Goal: Information Seeking & Learning: Learn about a topic

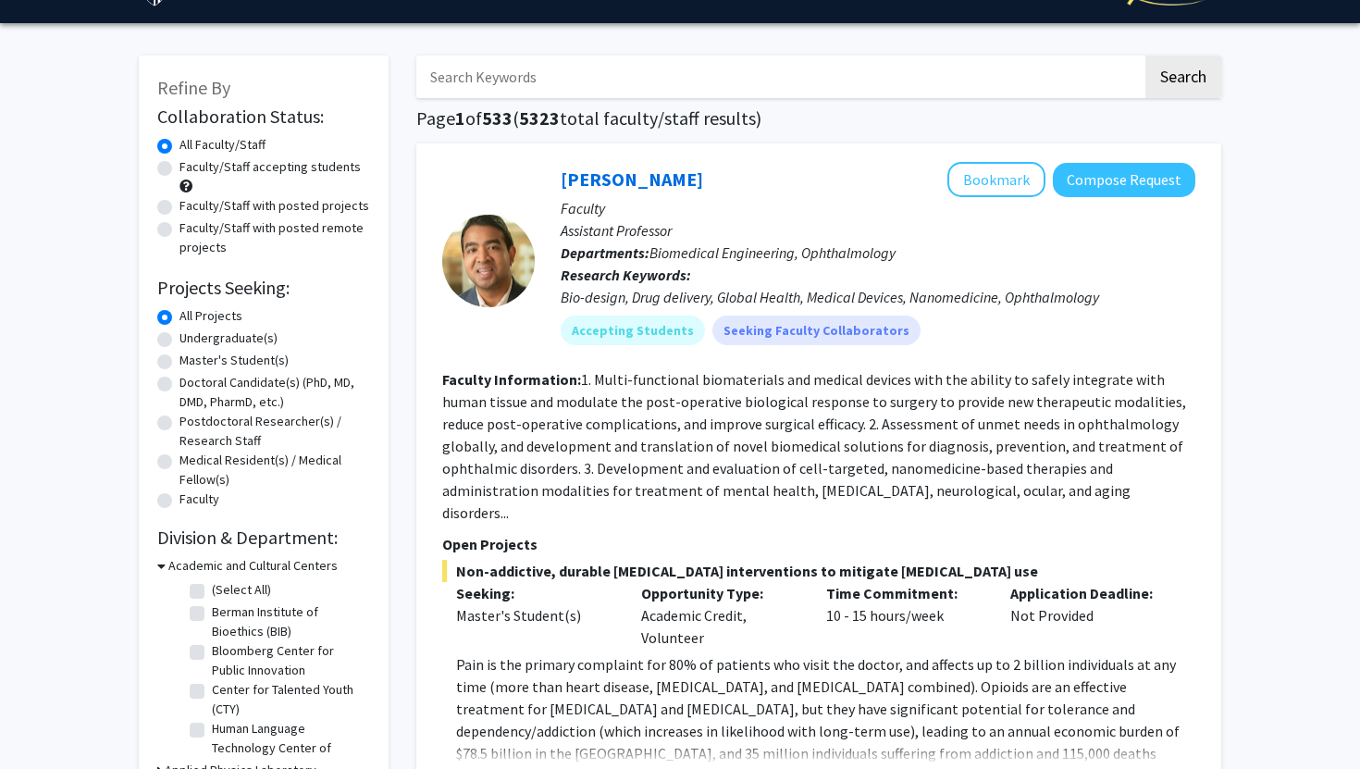
scroll to position [34, 0]
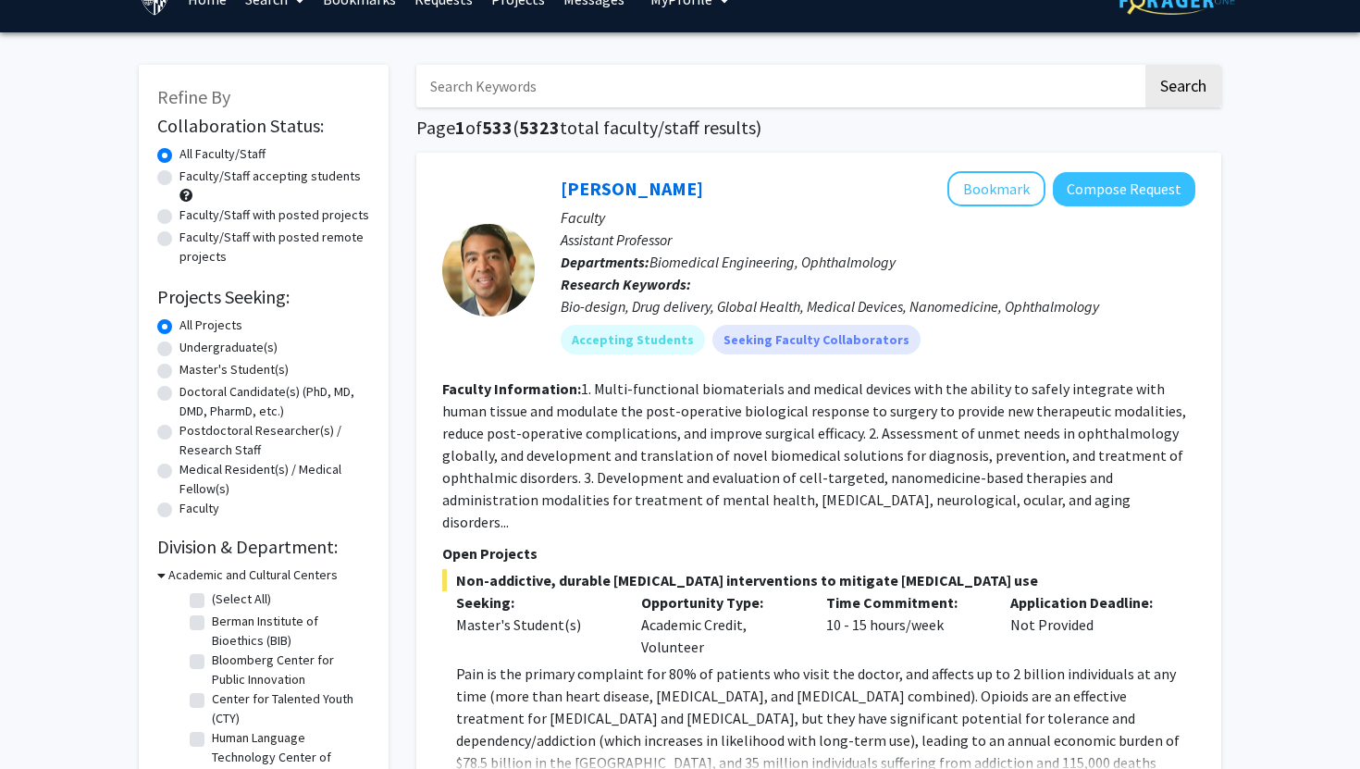
click at [663, 92] on input "Search Keywords" at bounding box center [779, 86] width 726 height 43
type input "paid"
click at [1145, 65] on button "Search" at bounding box center [1183, 86] width 76 height 43
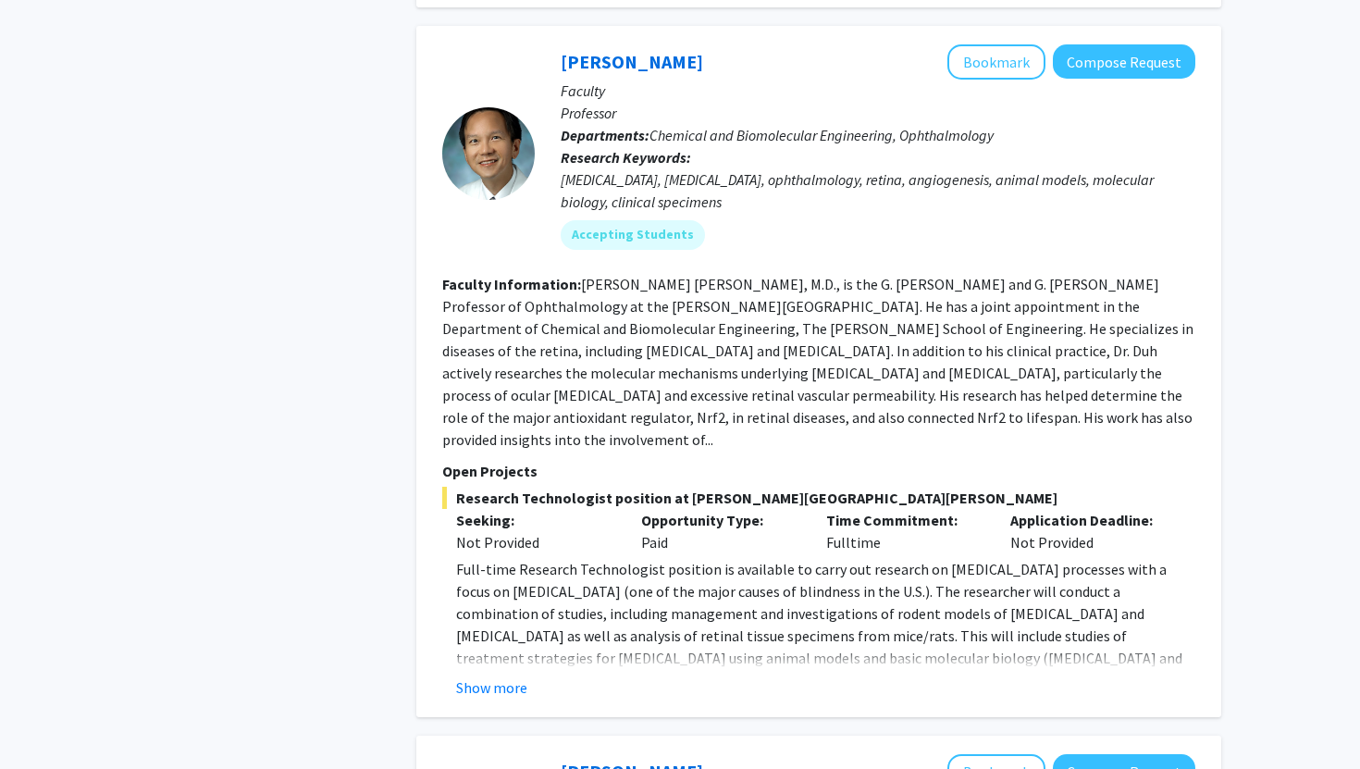
scroll to position [3821, 0]
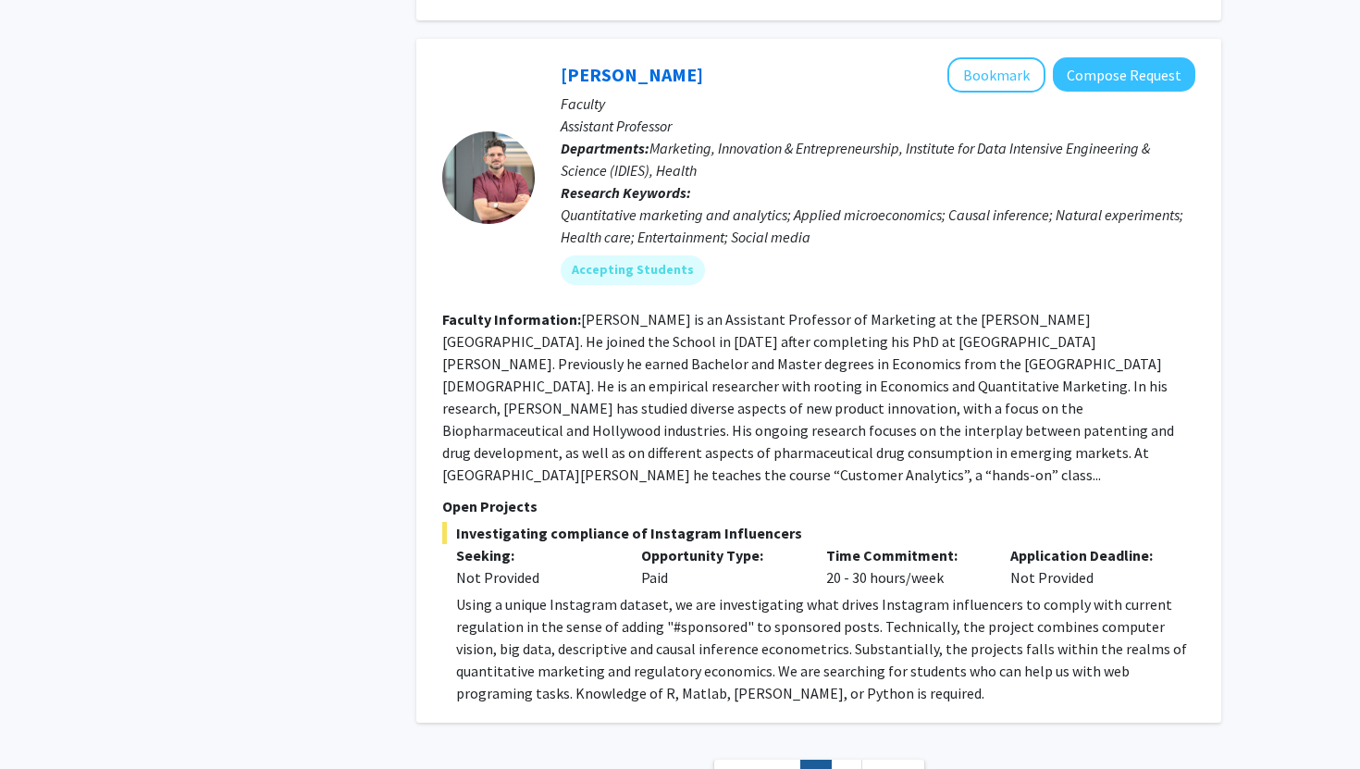
scroll to position [4753, 0]
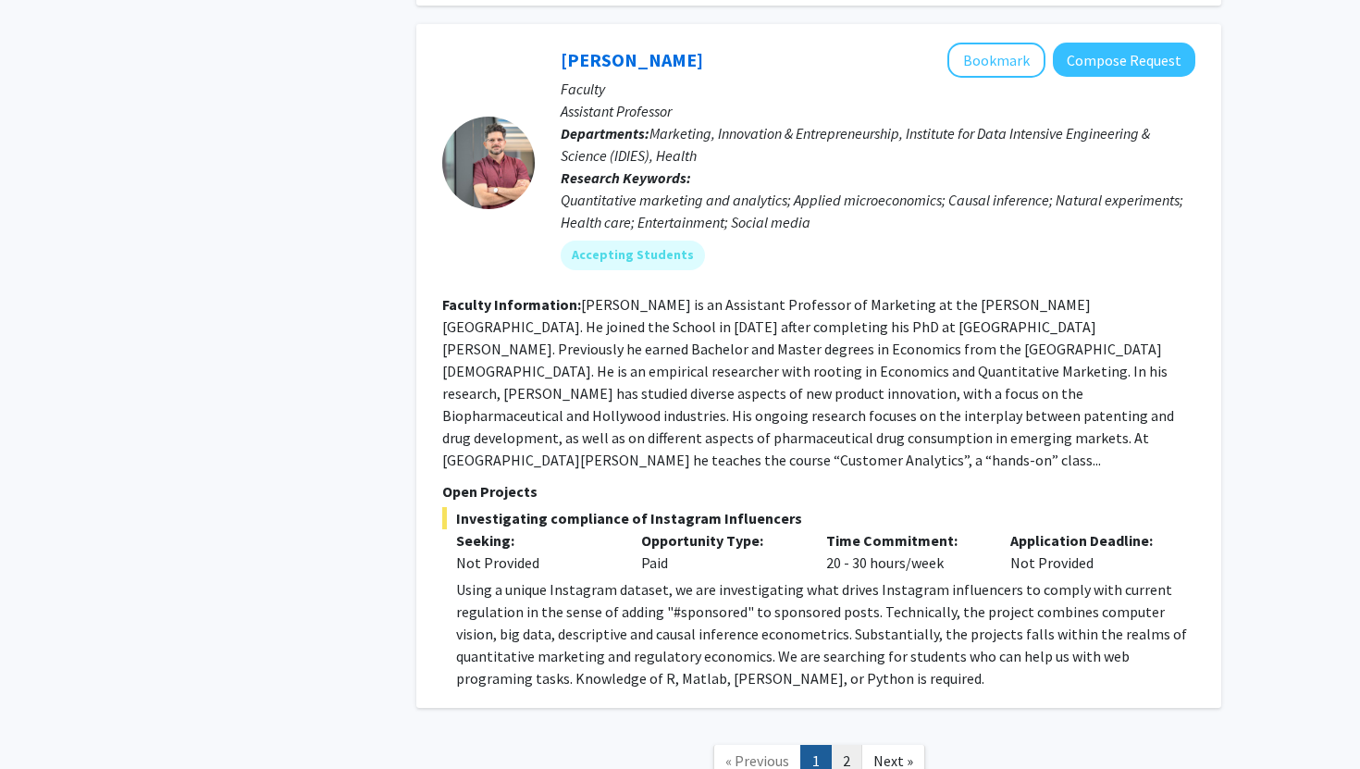
click at [836, 745] on link "2" at bounding box center [846, 761] width 31 height 32
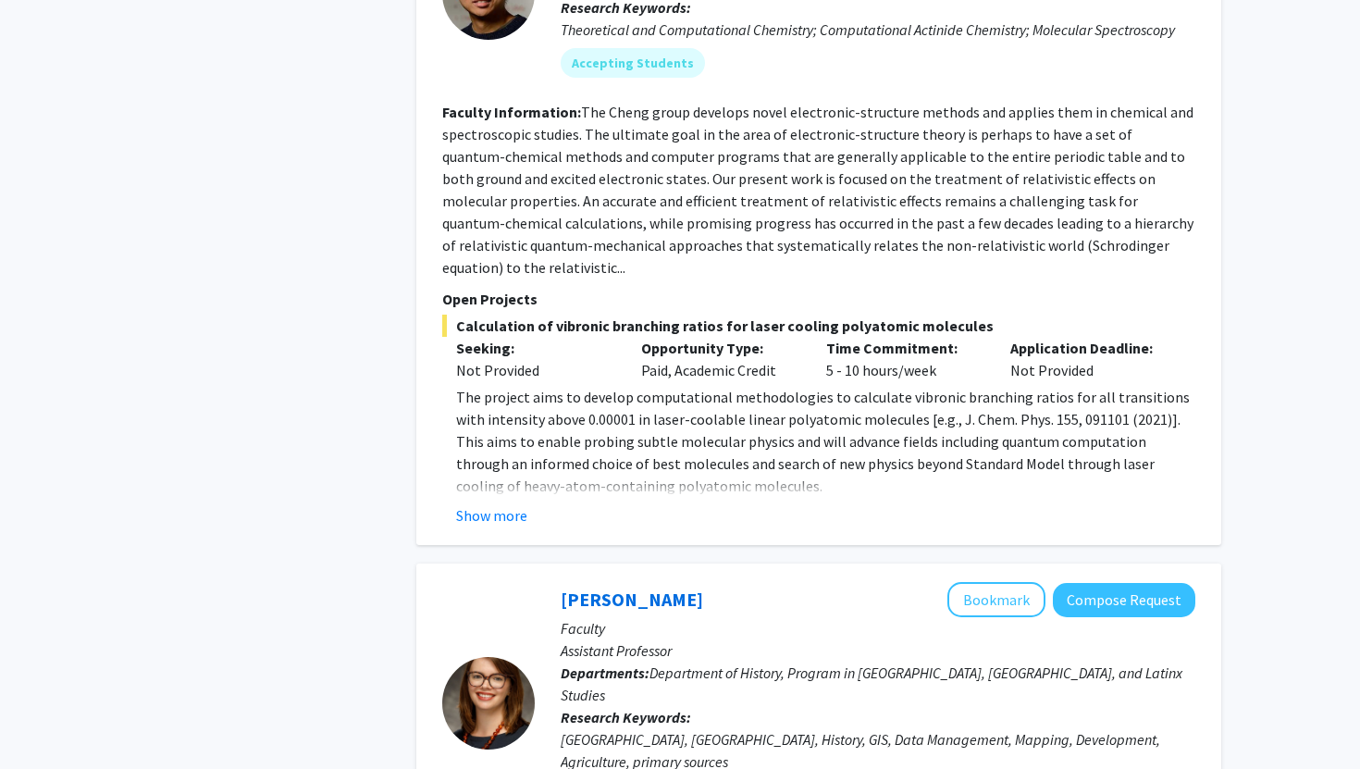
scroll to position [3553, 0]
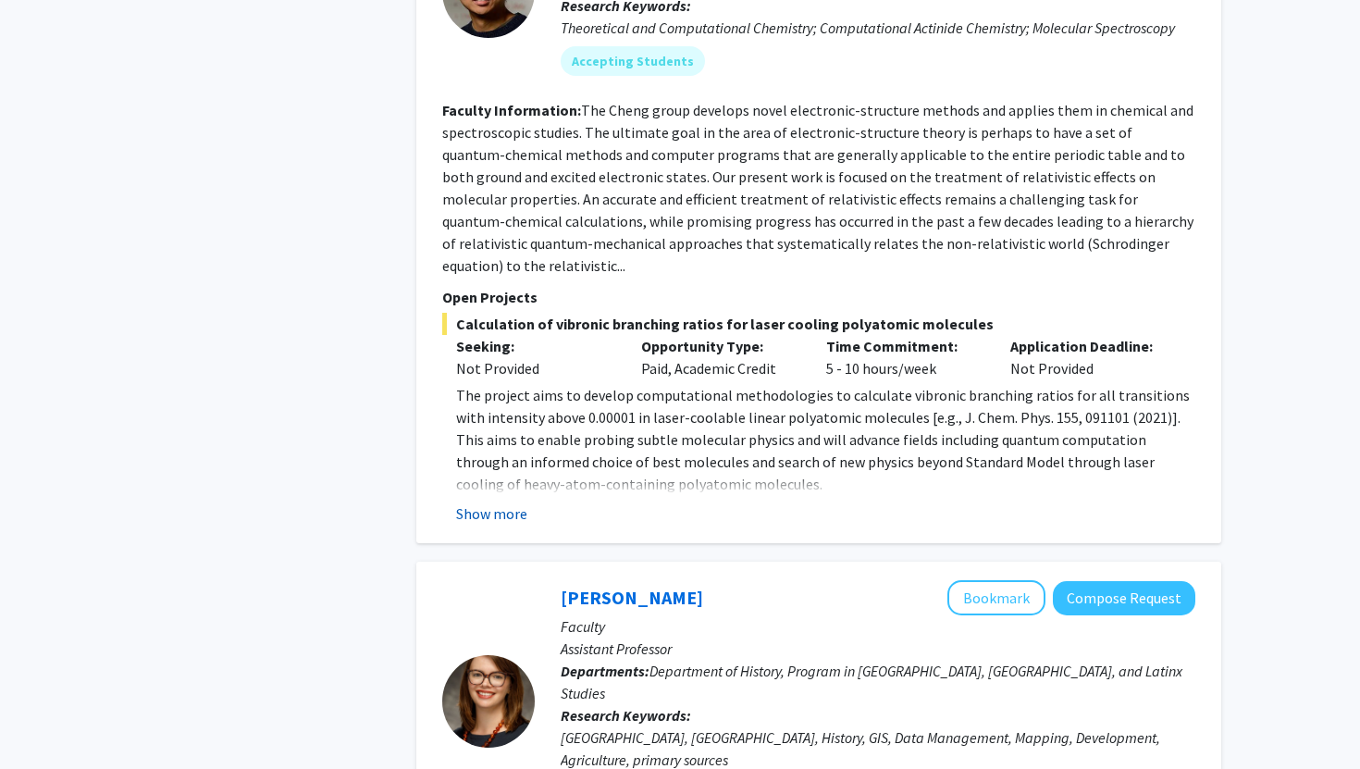
click at [516, 502] on button "Show more" at bounding box center [491, 513] width 71 height 22
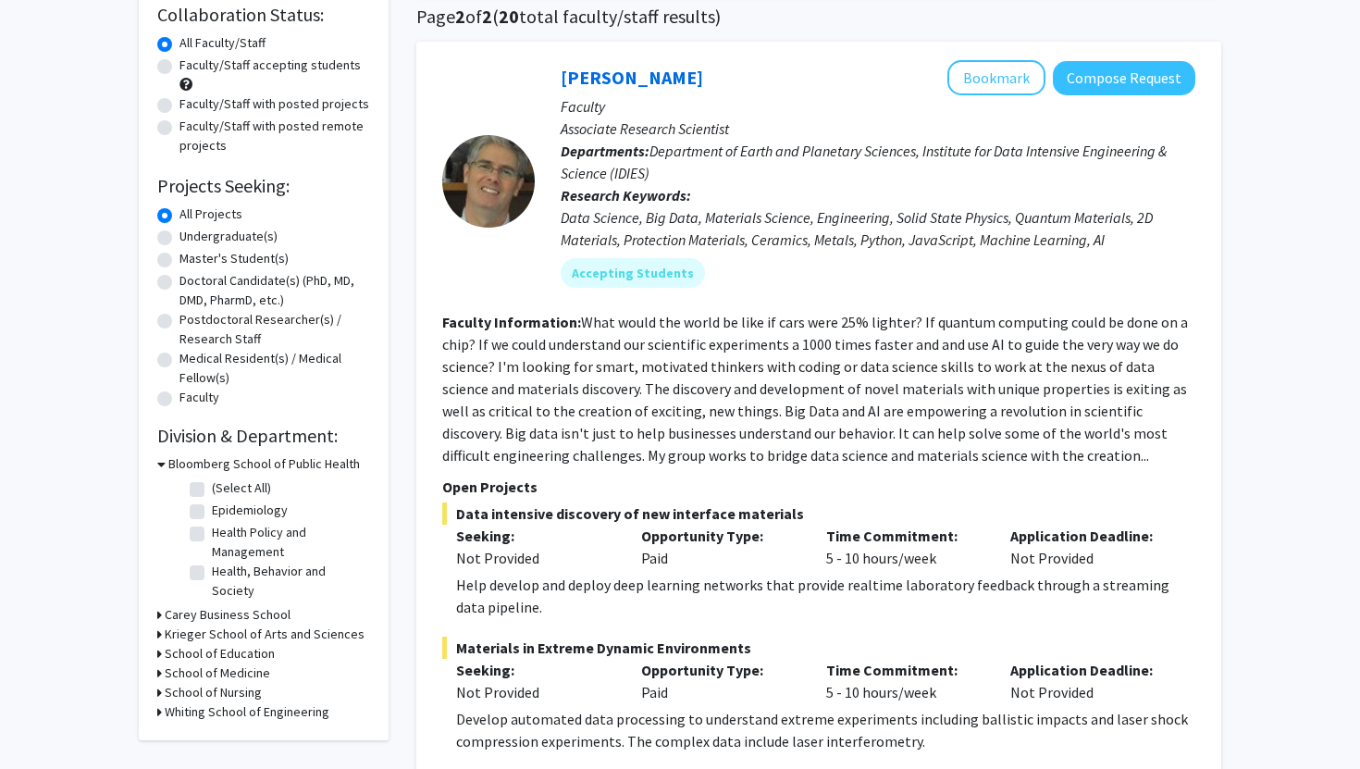
scroll to position [0, 0]
